Goal: Information Seeking & Learning: Learn about a topic

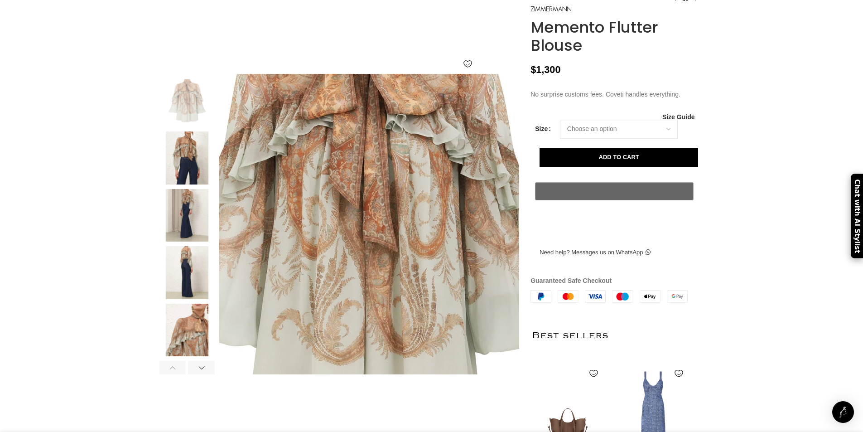
scroll to position [0, 667]
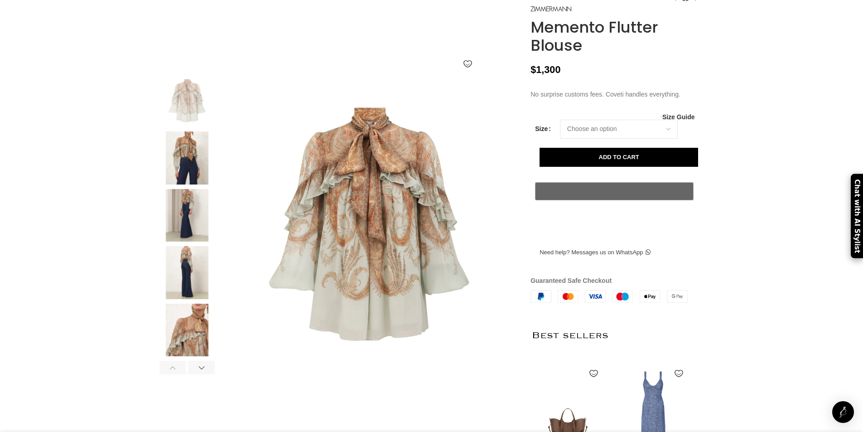
click at [193, 183] on img at bounding box center [186, 157] width 55 height 53
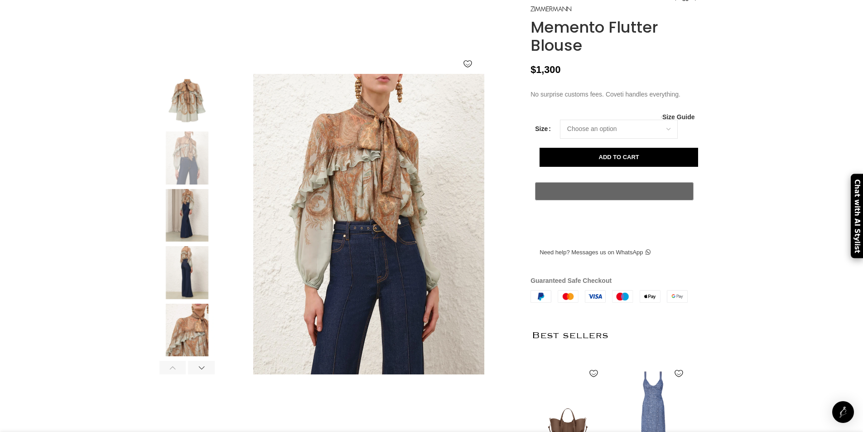
click at [191, 182] on img at bounding box center [186, 157] width 55 height 53
click at [184, 216] on img at bounding box center [186, 215] width 55 height 53
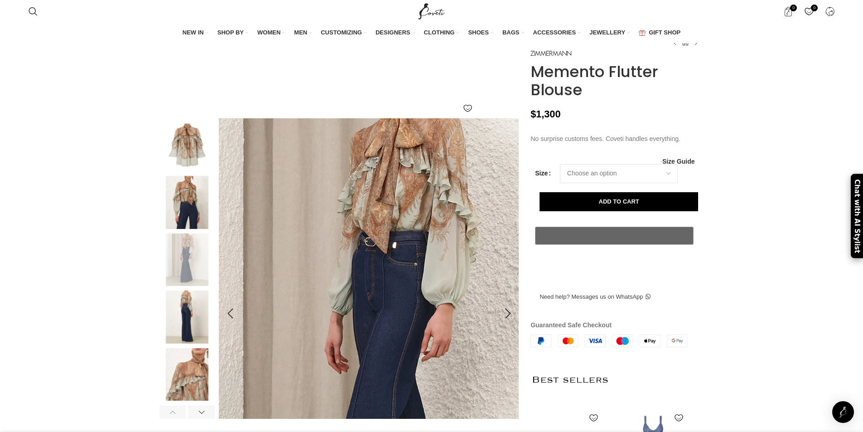
scroll to position [45, 0]
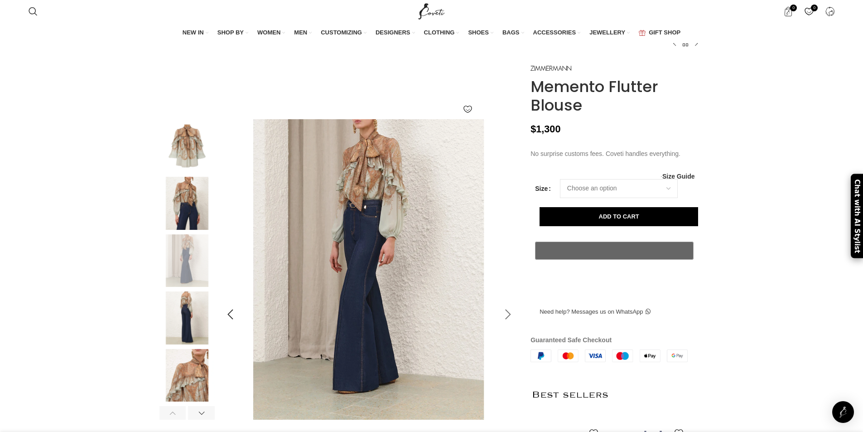
click at [505, 326] on div at bounding box center [507, 314] width 23 height 23
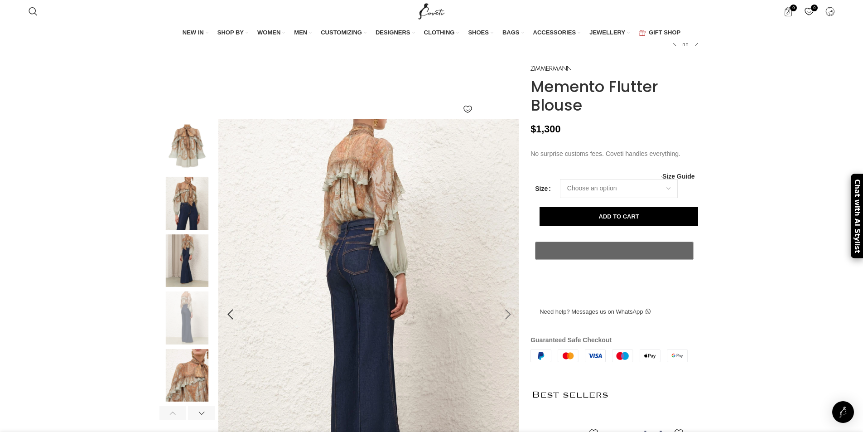
click at [504, 326] on div at bounding box center [507, 314] width 23 height 23
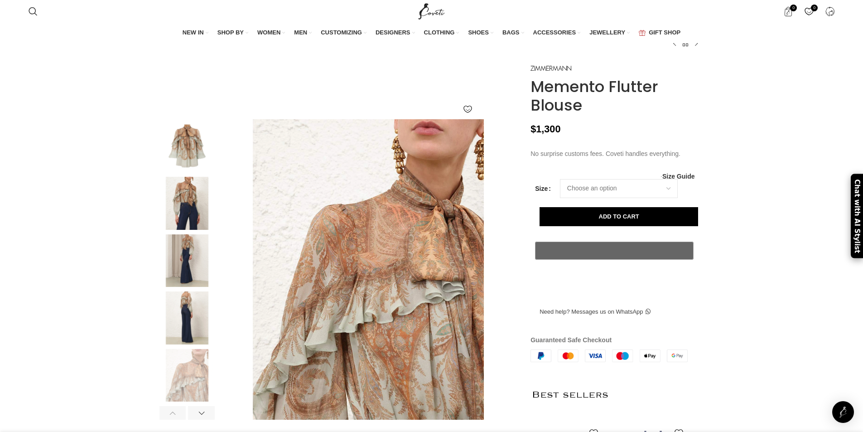
scroll to position [0, 858]
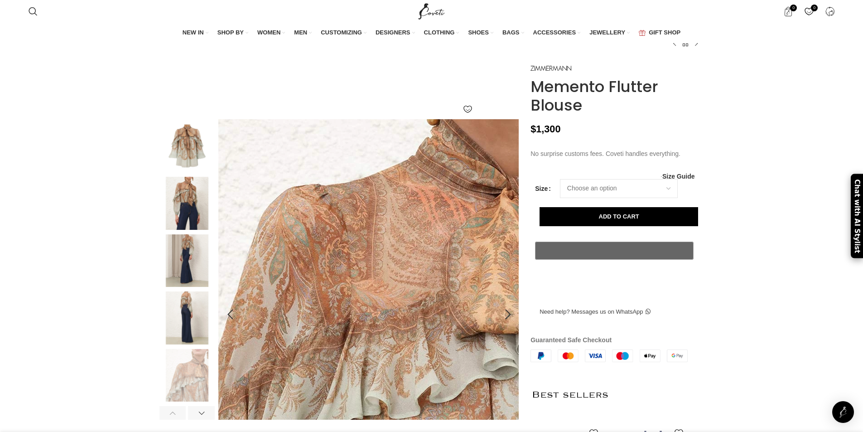
click at [365, 245] on img at bounding box center [371, 312] width 453 height 589
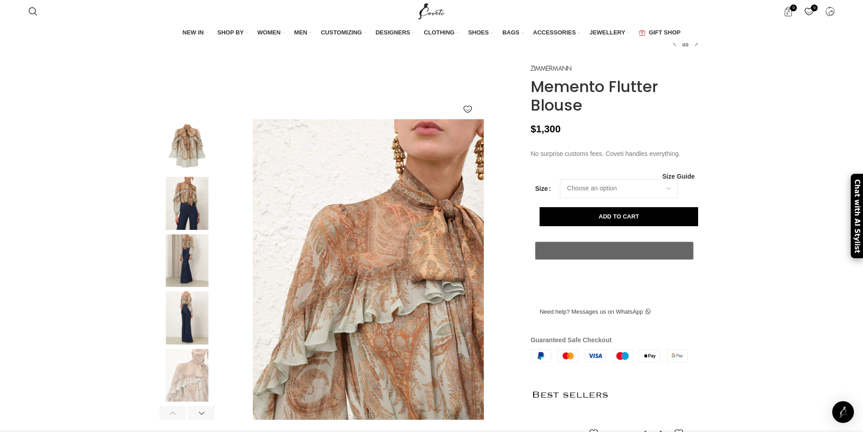
click at [183, 161] on img at bounding box center [186, 145] width 55 height 53
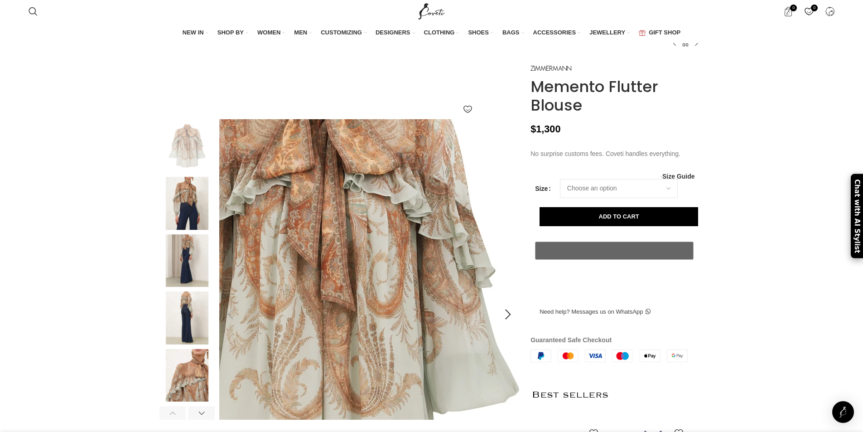
click at [418, 282] on img at bounding box center [322, 275] width 453 height 589
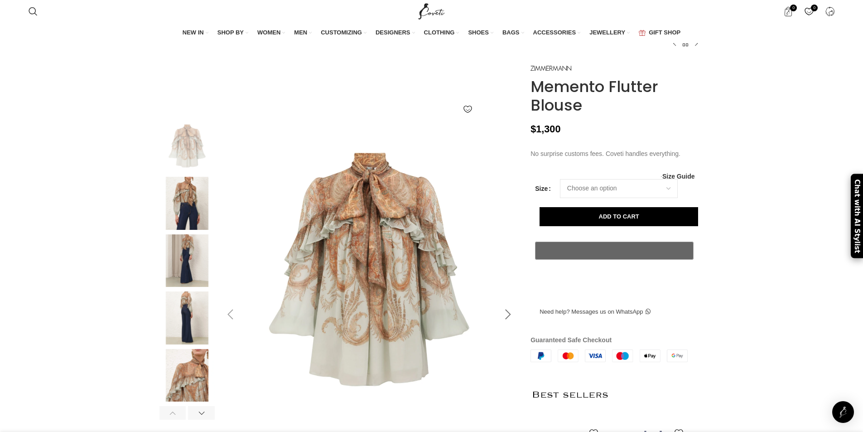
click at [507, 326] on div at bounding box center [507, 314] width 23 height 23
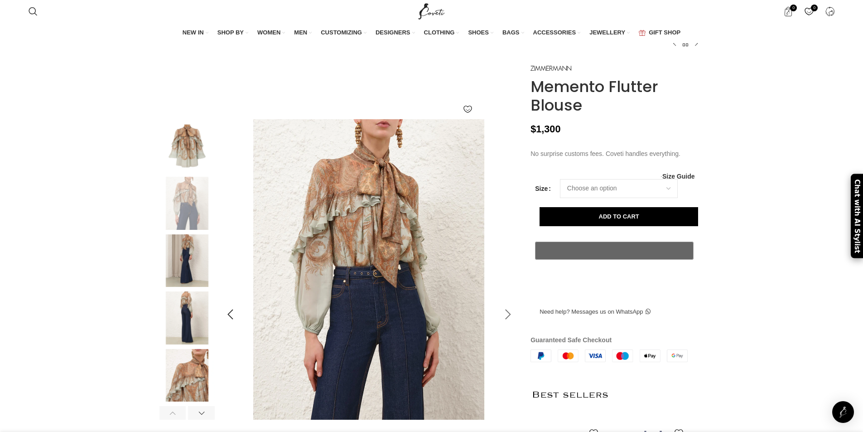
click at [507, 326] on div at bounding box center [507, 314] width 23 height 23
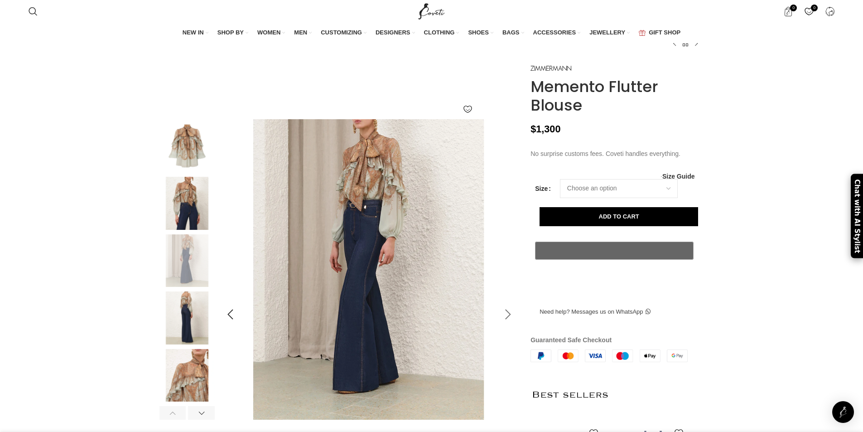
click at [507, 326] on div at bounding box center [507, 314] width 23 height 23
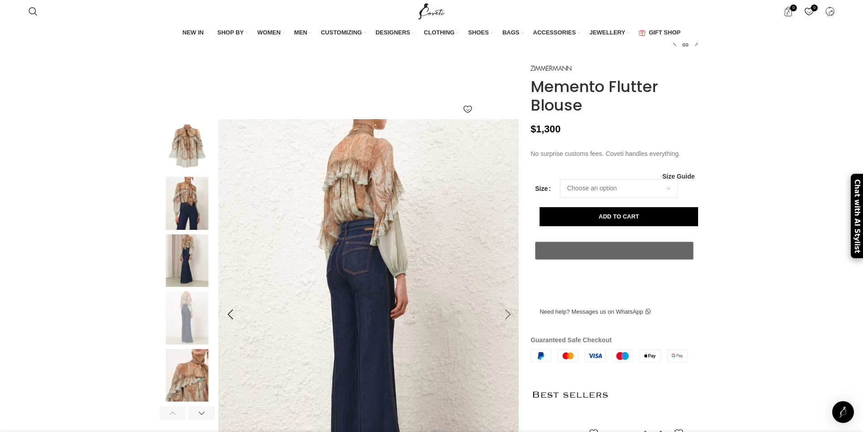
click at [507, 326] on div at bounding box center [507, 314] width 23 height 23
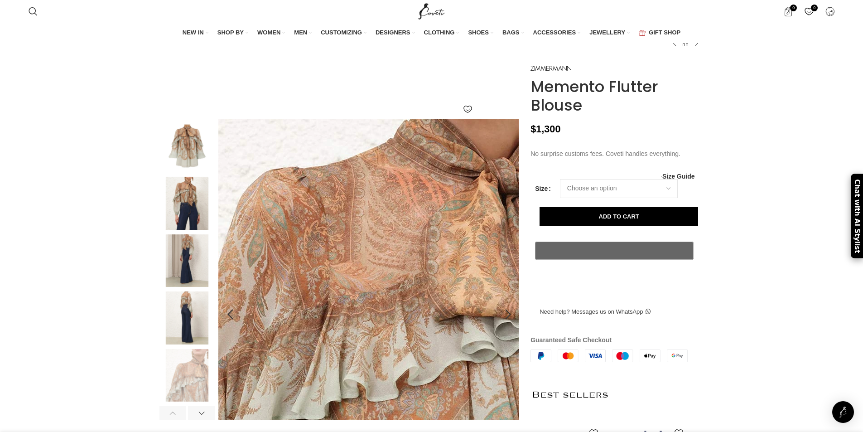
scroll to position [0, 1144]
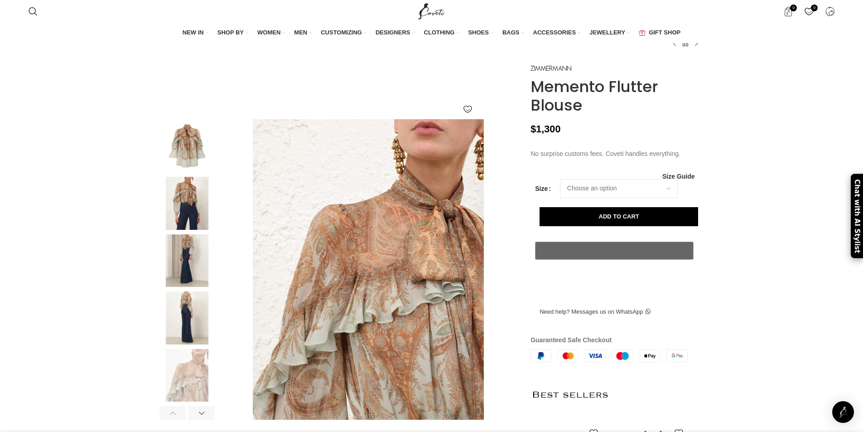
click at [195, 209] on img at bounding box center [186, 203] width 55 height 53
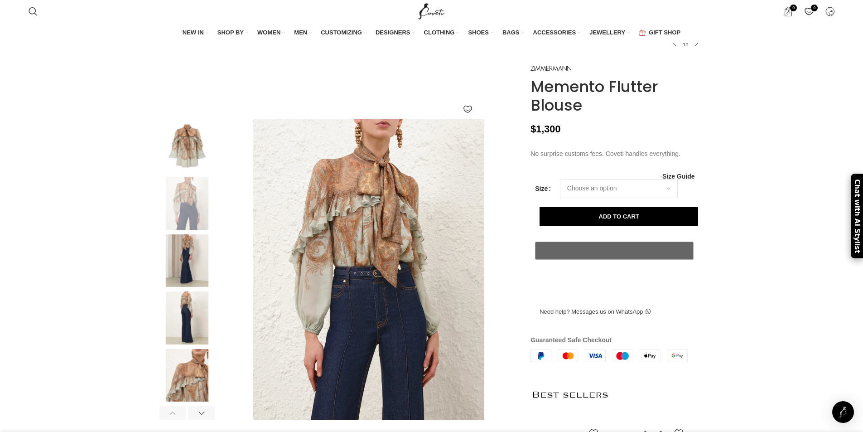
click at [186, 266] on img at bounding box center [186, 260] width 55 height 53
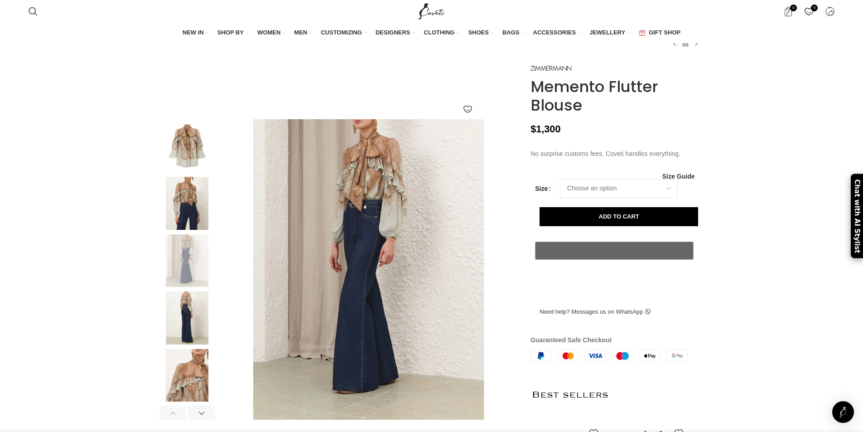
click at [189, 221] on img at bounding box center [186, 203] width 55 height 53
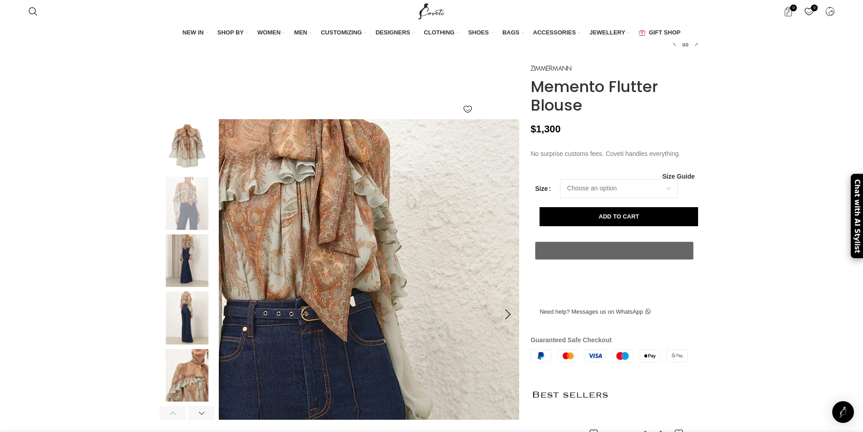
click at [295, 250] on img at bounding box center [292, 305] width 453 height 589
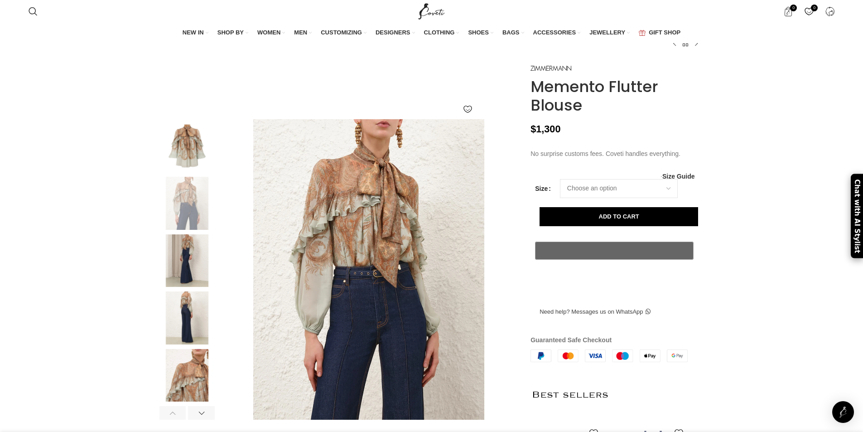
click at [193, 166] on img at bounding box center [186, 145] width 55 height 53
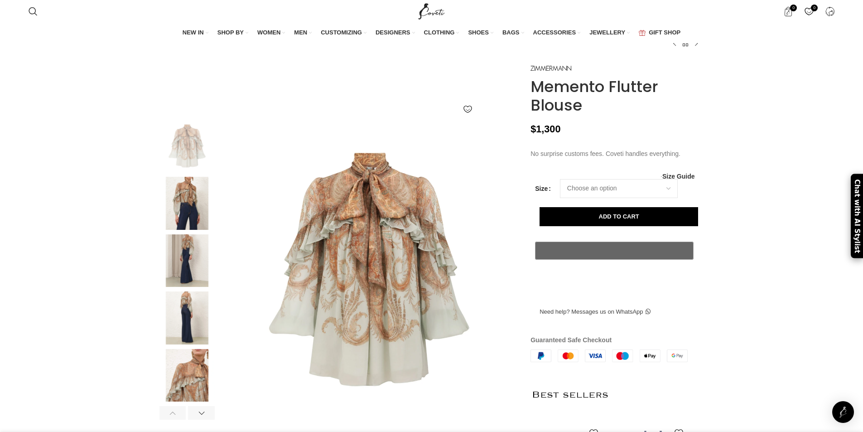
click at [188, 276] on img at bounding box center [186, 260] width 55 height 53
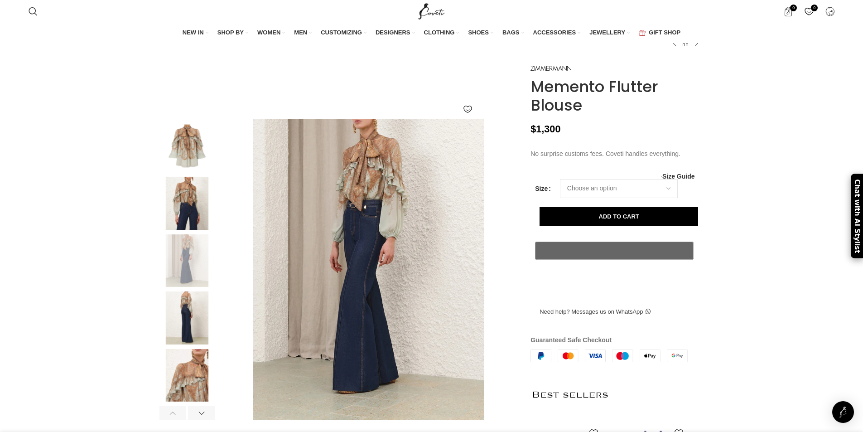
scroll to position [0, 1334]
click at [191, 319] on img at bounding box center [186, 317] width 55 height 53
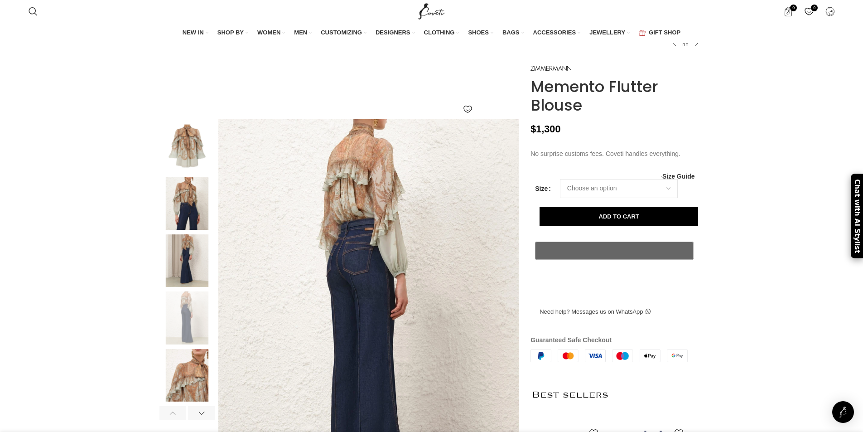
click at [182, 388] on img at bounding box center [186, 375] width 55 height 53
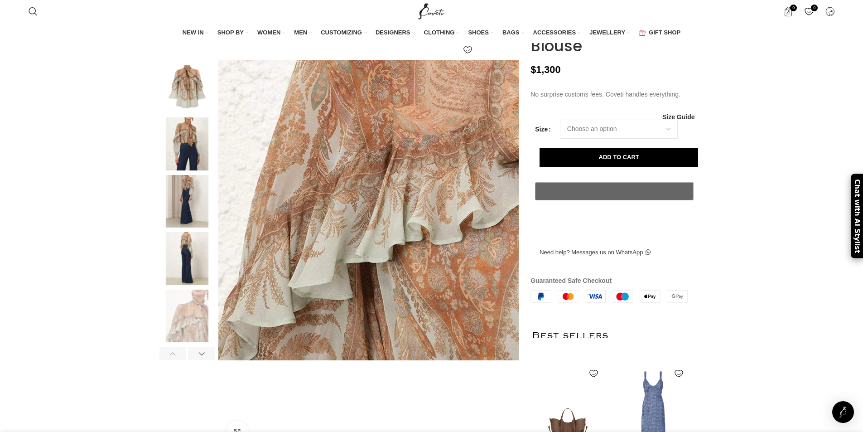
scroll to position [136, 0]
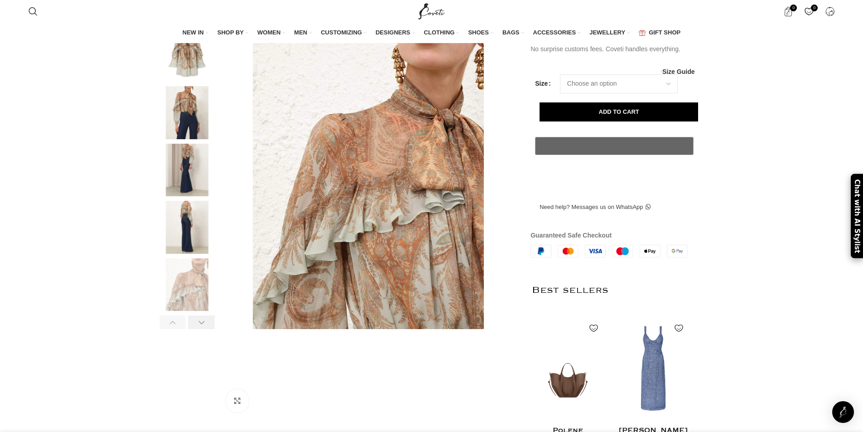
click at [208, 329] on div at bounding box center [201, 322] width 27 height 14
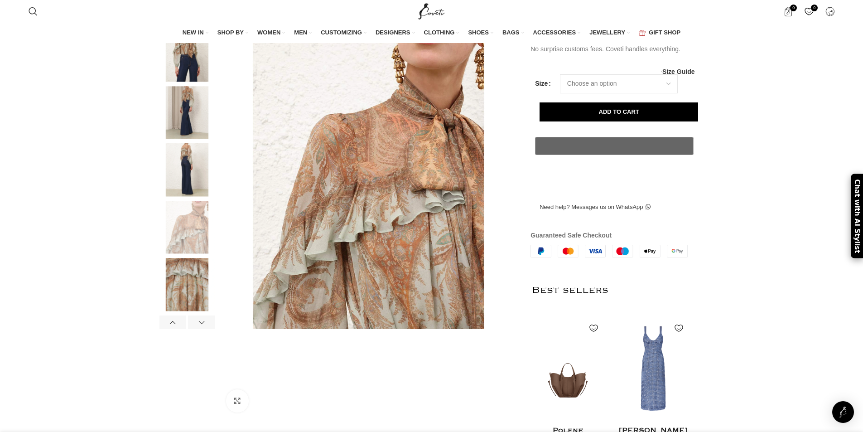
click at [192, 287] on img at bounding box center [186, 284] width 55 height 53
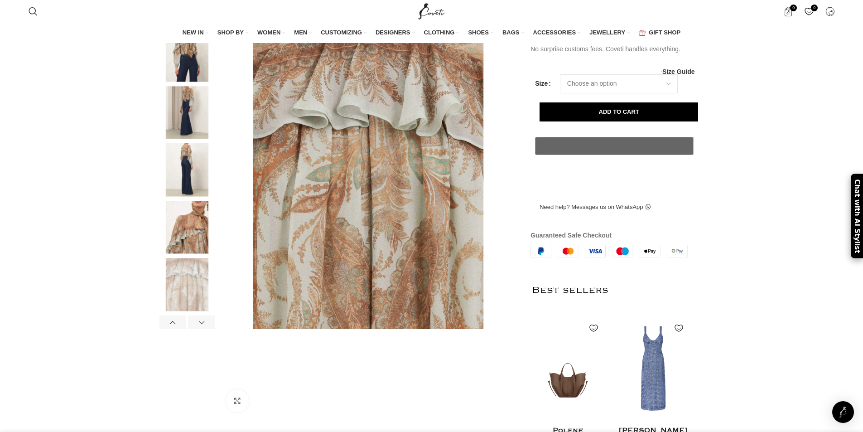
click at [194, 197] on img at bounding box center [186, 170] width 55 height 53
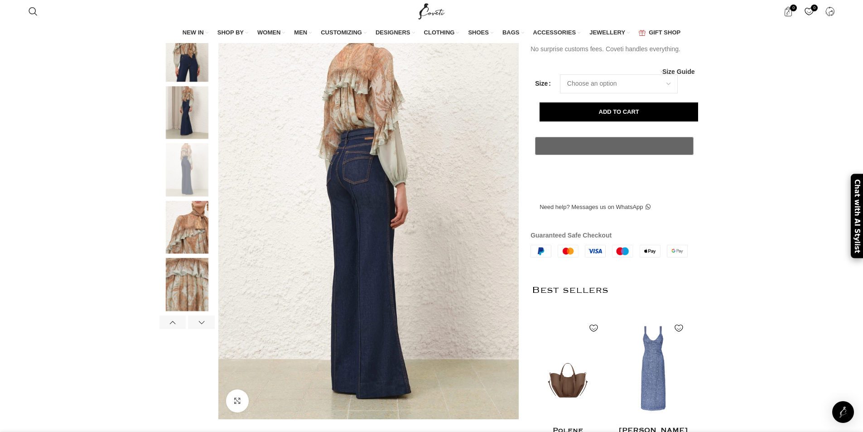
click at [190, 139] on img at bounding box center [186, 112] width 55 height 53
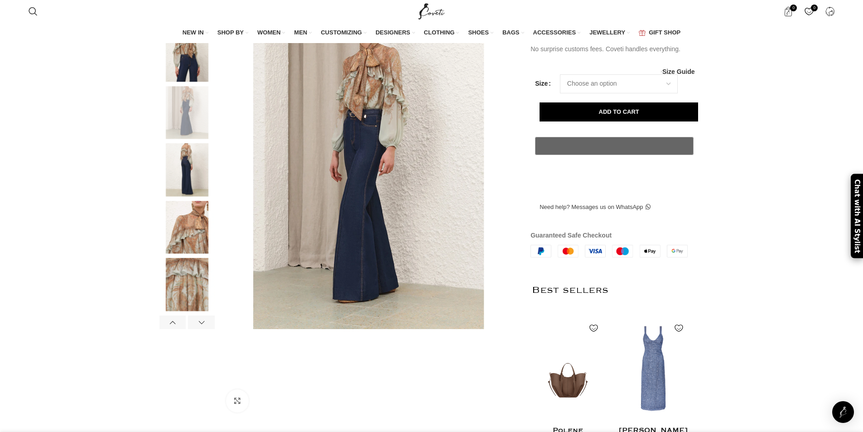
click at [192, 80] on img at bounding box center [186, 55] width 55 height 53
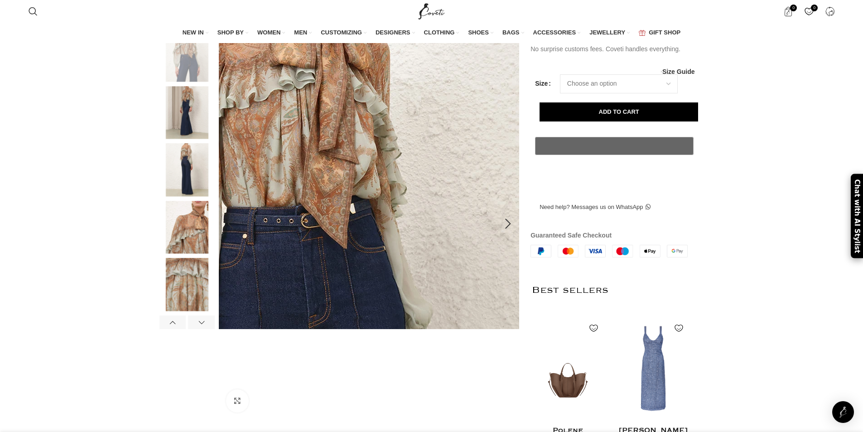
click at [327, 162] on img at bounding box center [292, 212] width 453 height 589
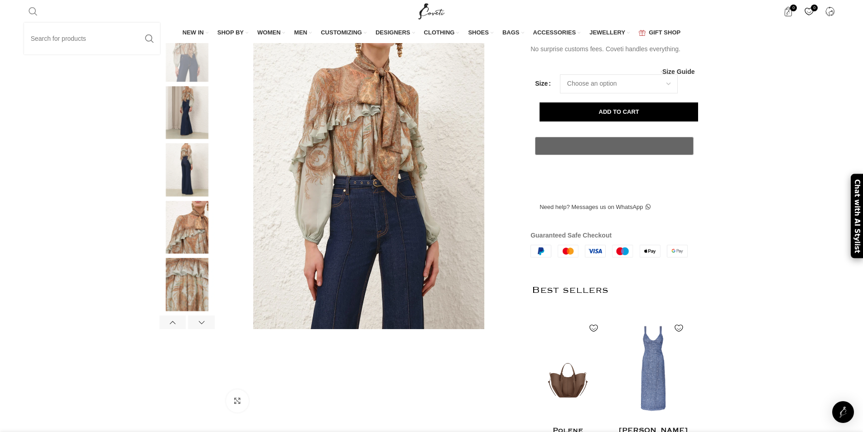
scroll to position [0, 953]
